Goal: Information Seeking & Learning: Learn about a topic

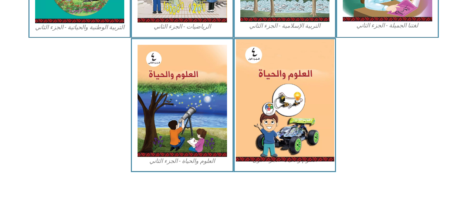
scroll to position [461, 0]
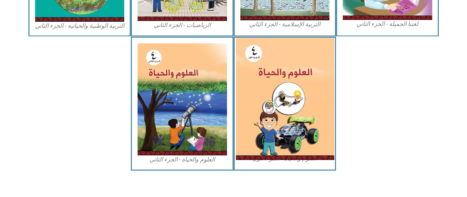
click at [281, 96] on img at bounding box center [285, 99] width 98 height 122
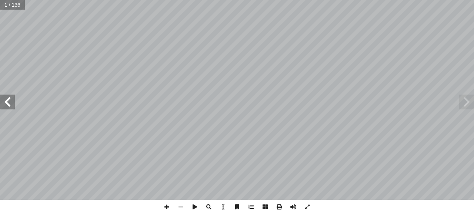
click at [3, 102] on span at bounding box center [7, 101] width 15 height 15
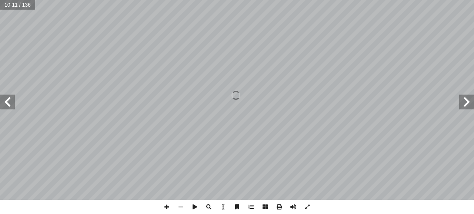
click at [3, 102] on span at bounding box center [7, 101] width 15 height 15
click at [467, 99] on span at bounding box center [466, 101] width 15 height 15
click at [164, 208] on span at bounding box center [167, 206] width 14 height 14
click at [6, 104] on span at bounding box center [7, 101] width 15 height 15
